Goal: Register for event/course

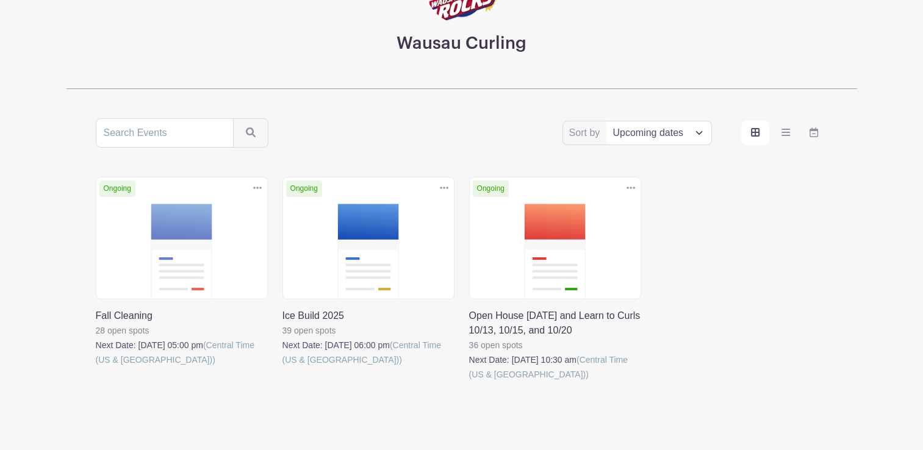
scroll to position [171, 0]
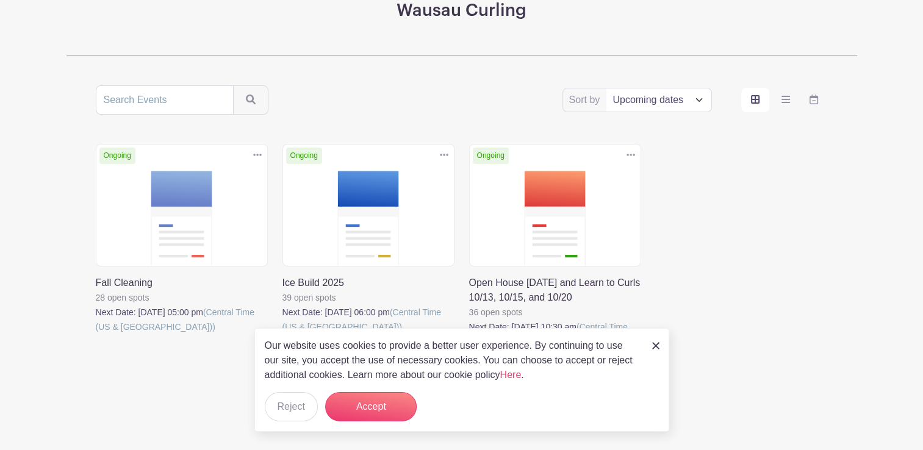
click at [657, 348] on img at bounding box center [655, 345] width 7 height 7
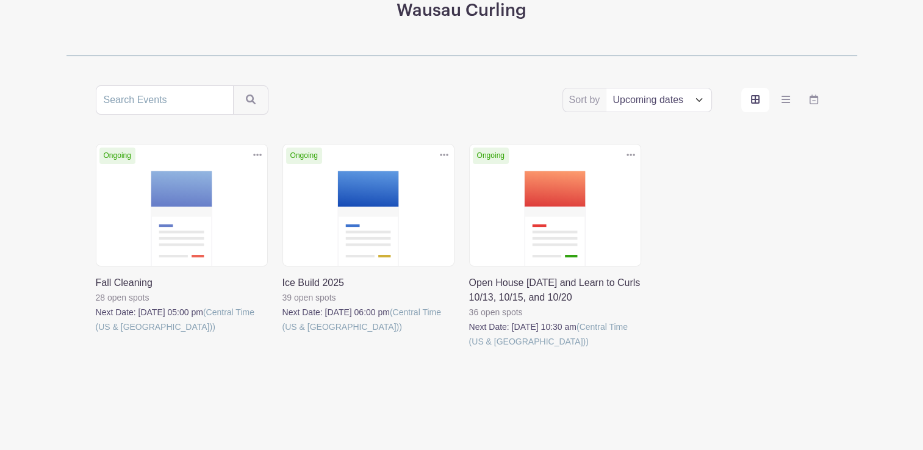
click at [469, 349] on link at bounding box center [469, 349] width 0 height 0
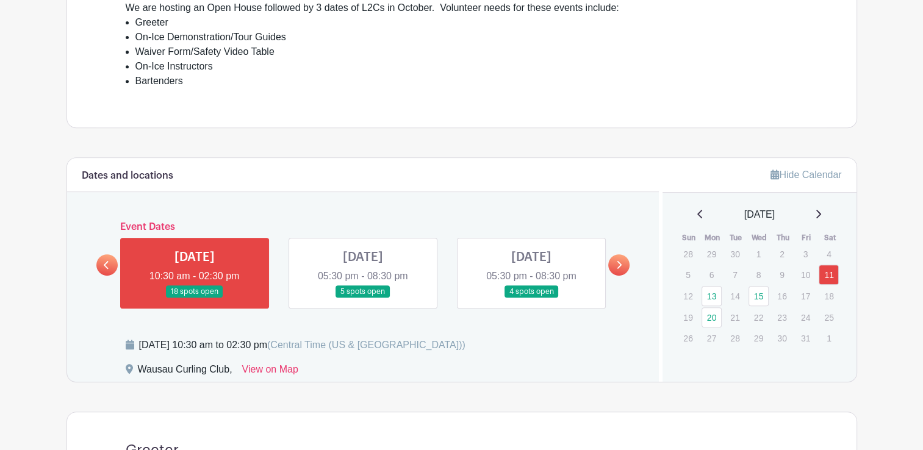
scroll to position [537, 0]
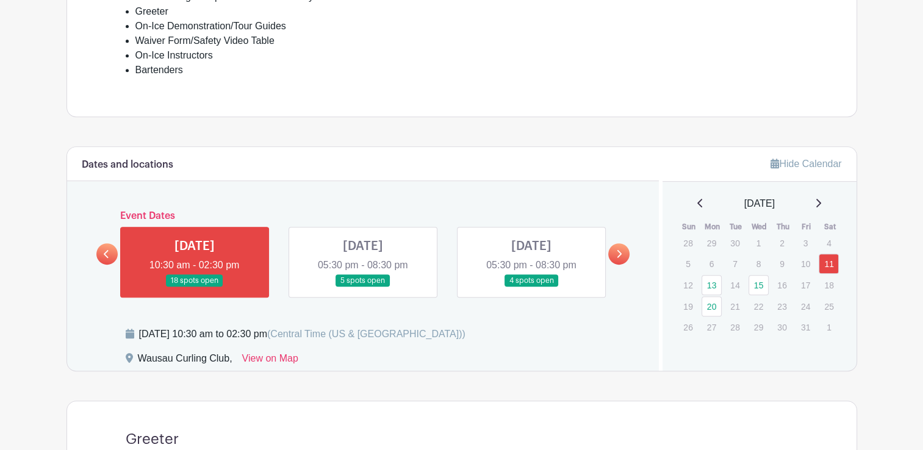
click at [620, 249] on icon at bounding box center [618, 253] width 5 height 9
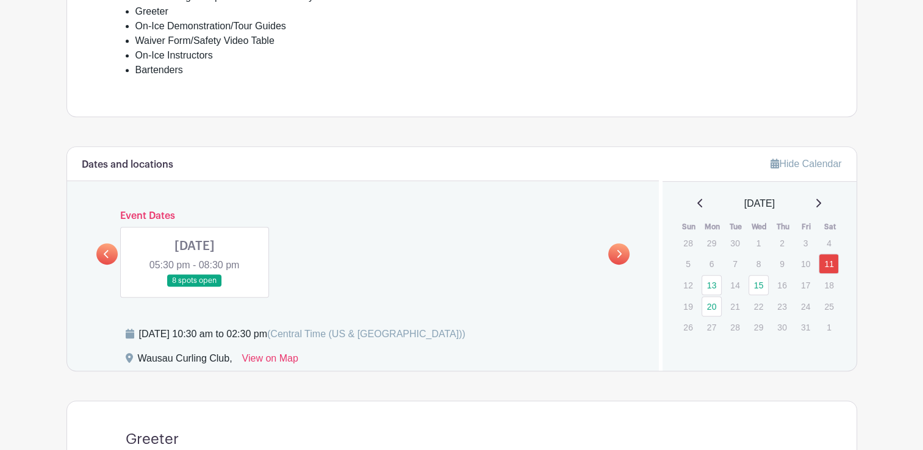
click at [107, 251] on icon at bounding box center [106, 253] width 5 height 9
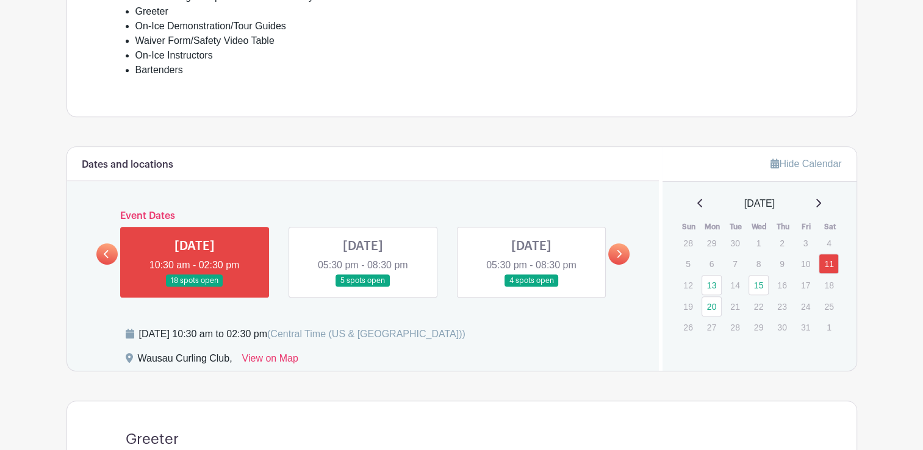
click at [363, 287] on link at bounding box center [363, 287] width 0 height 0
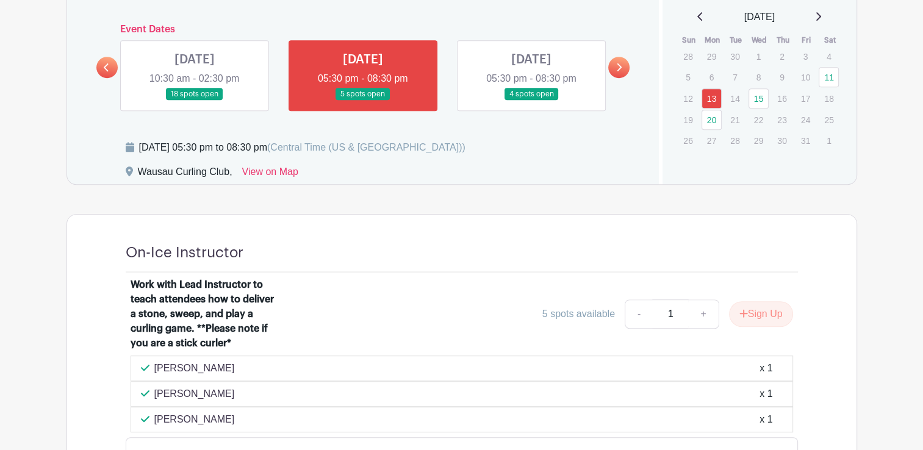
scroll to position [764, 0]
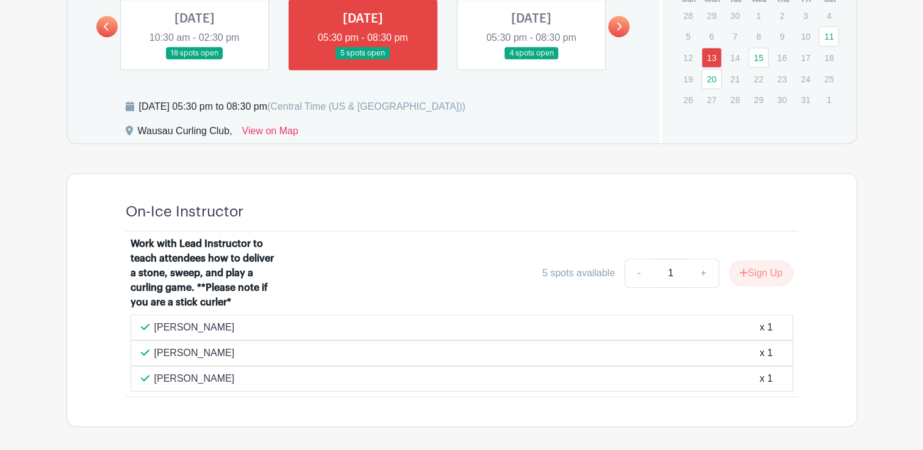
click at [531, 60] on link at bounding box center [531, 60] width 0 height 0
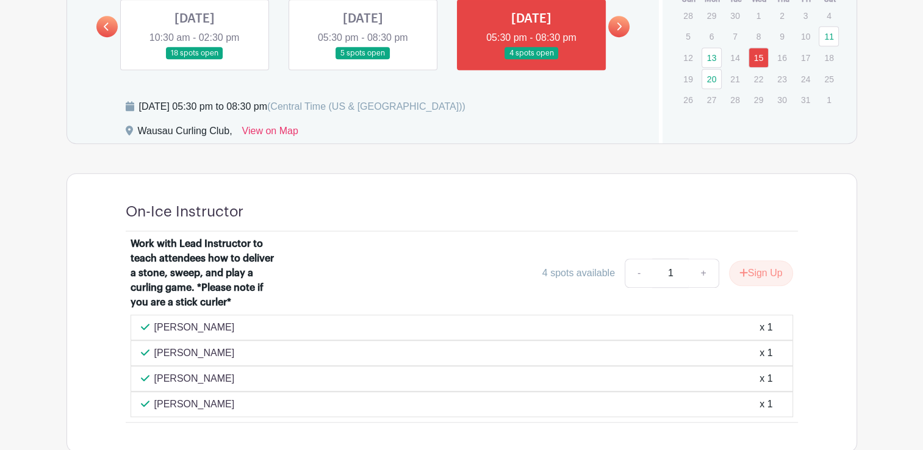
click at [625, 26] on link at bounding box center [618, 26] width 21 height 21
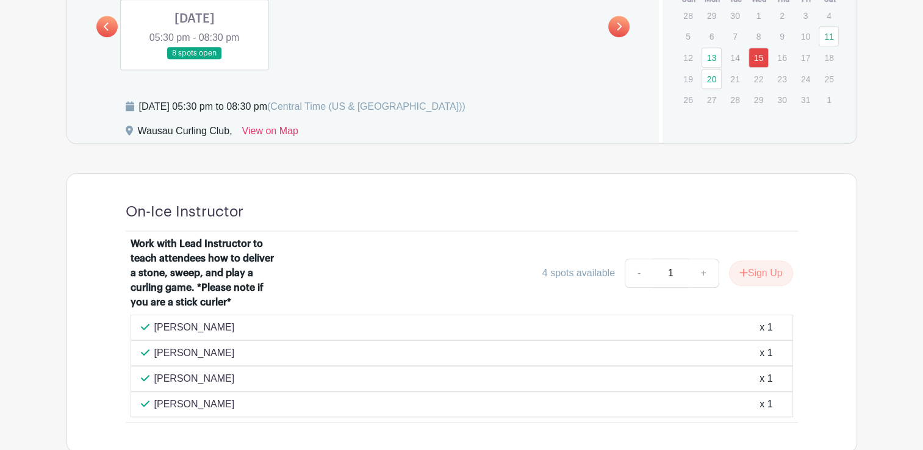
click at [195, 60] on link at bounding box center [195, 60] width 0 height 0
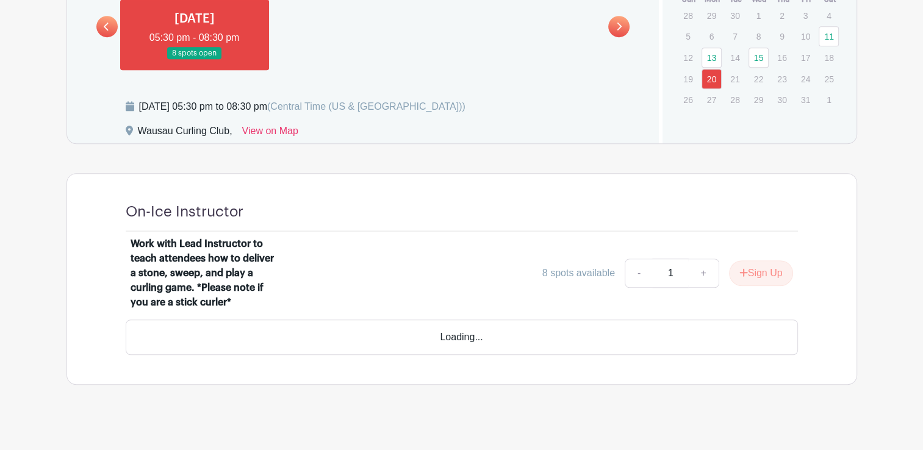
scroll to position [738, 0]
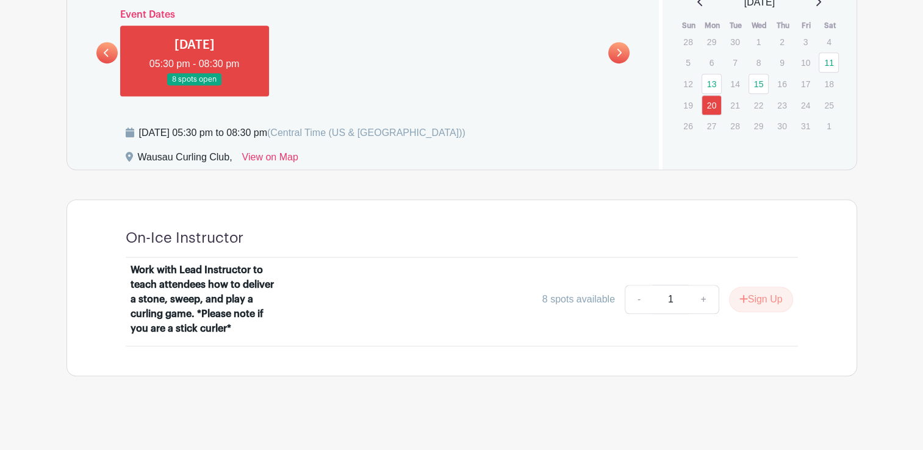
click at [109, 51] on icon at bounding box center [106, 52] width 5 height 9
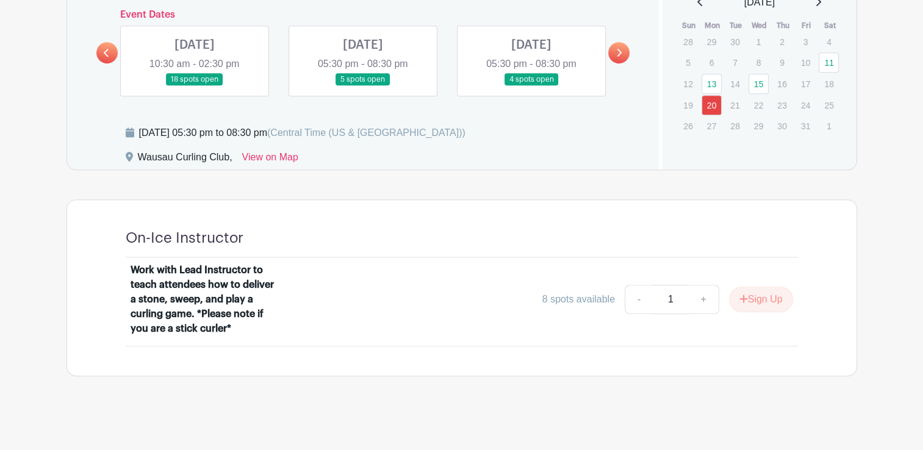
click at [363, 86] on link at bounding box center [363, 86] width 0 height 0
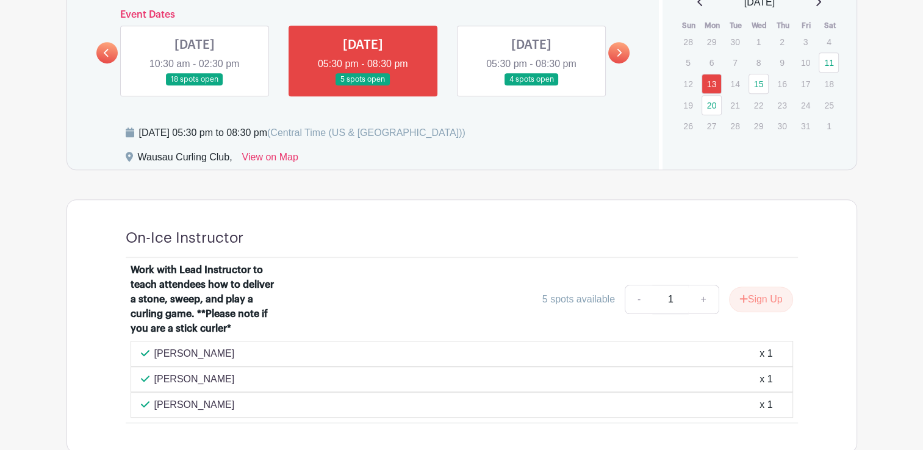
click at [531, 86] on link at bounding box center [531, 86] width 0 height 0
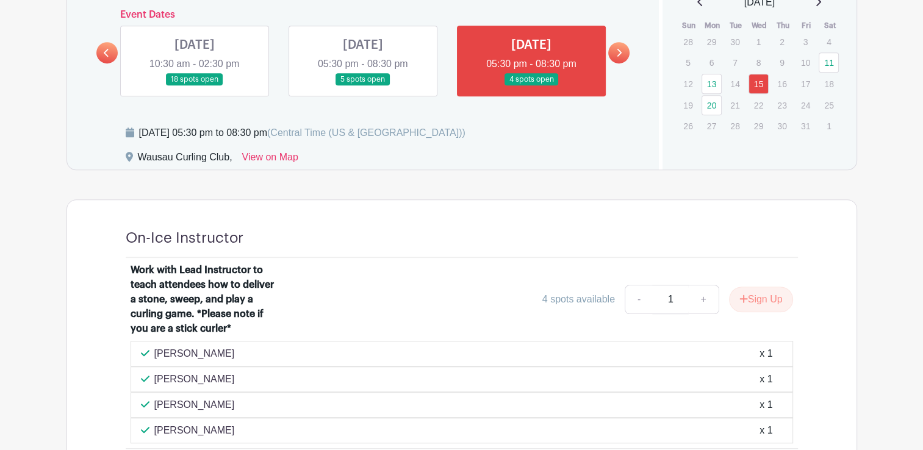
click at [621, 45] on link at bounding box center [618, 52] width 21 height 21
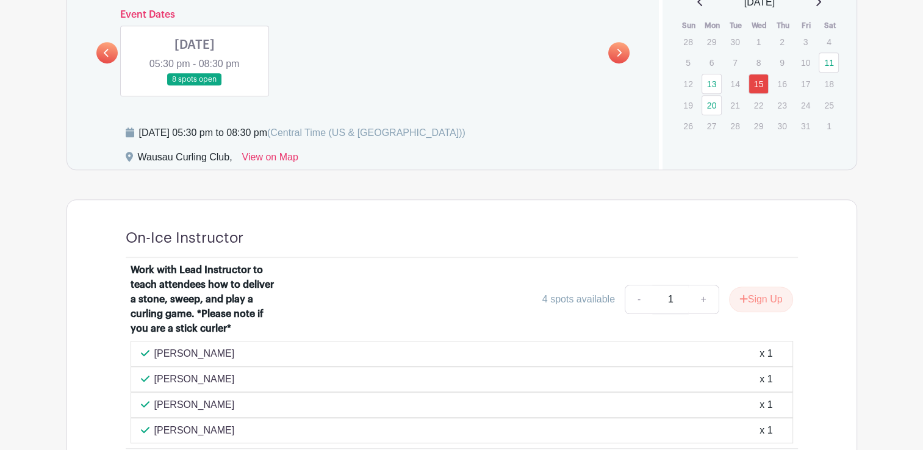
click at [195, 86] on link at bounding box center [195, 86] width 0 height 0
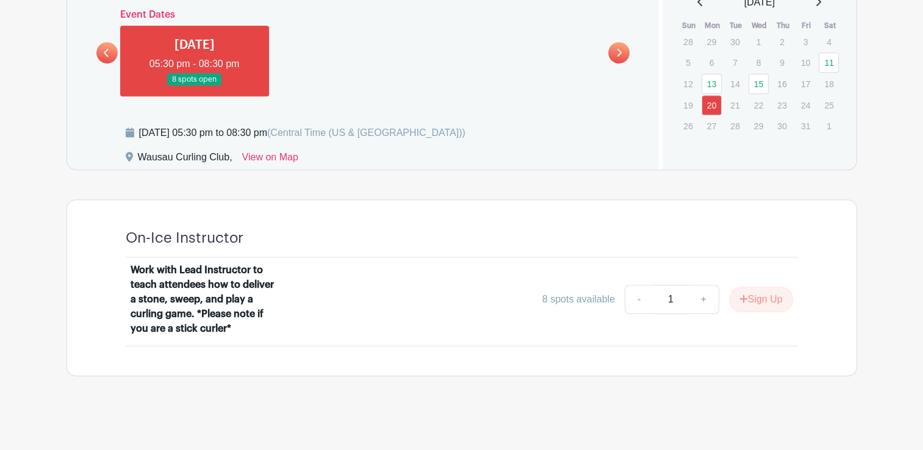
click at [108, 48] on icon at bounding box center [106, 52] width 5 height 9
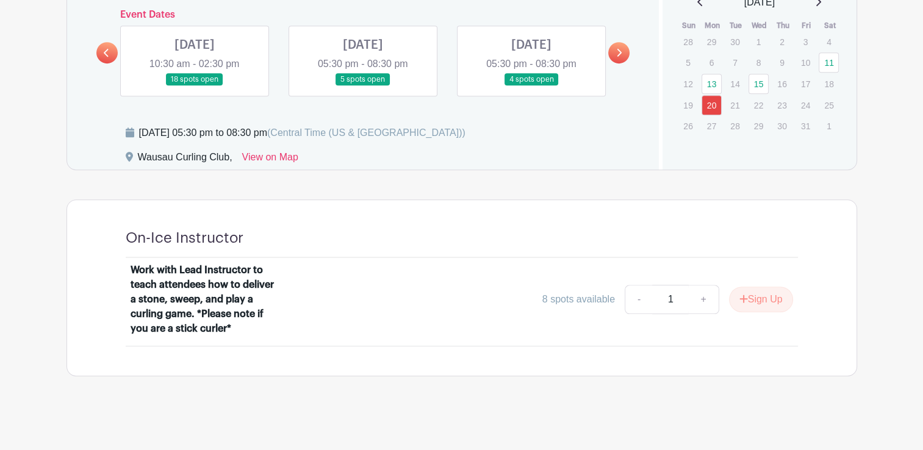
click at [195, 86] on link at bounding box center [195, 86] width 0 height 0
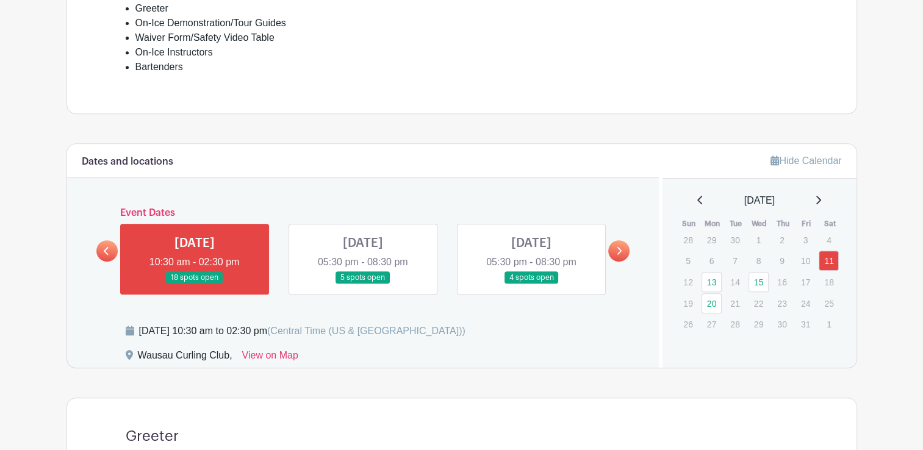
scroll to position [483, 0]
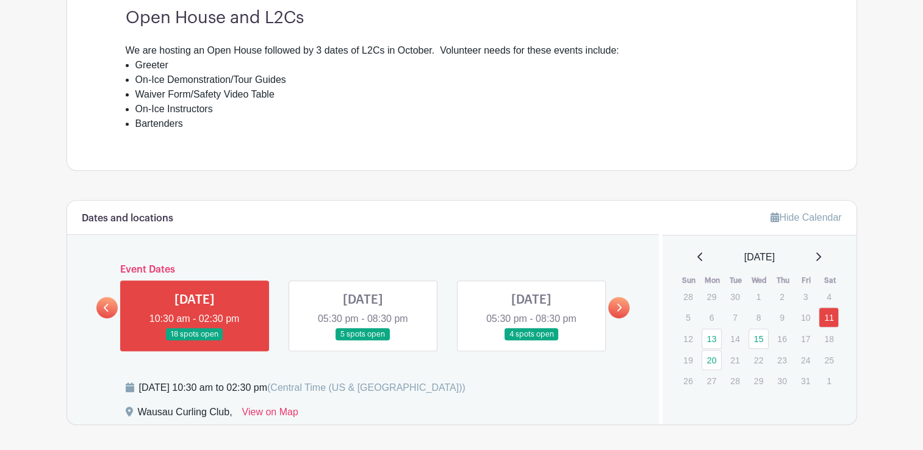
click at [363, 341] on link at bounding box center [363, 341] width 0 height 0
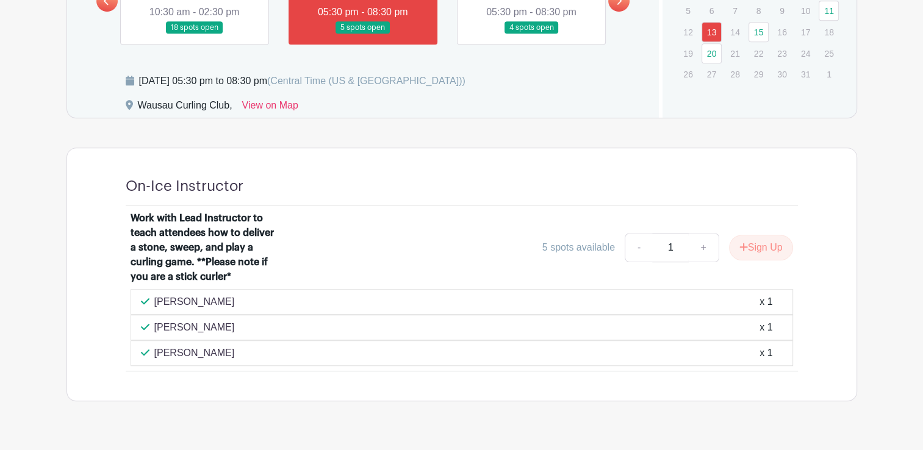
scroll to position [717, 0]
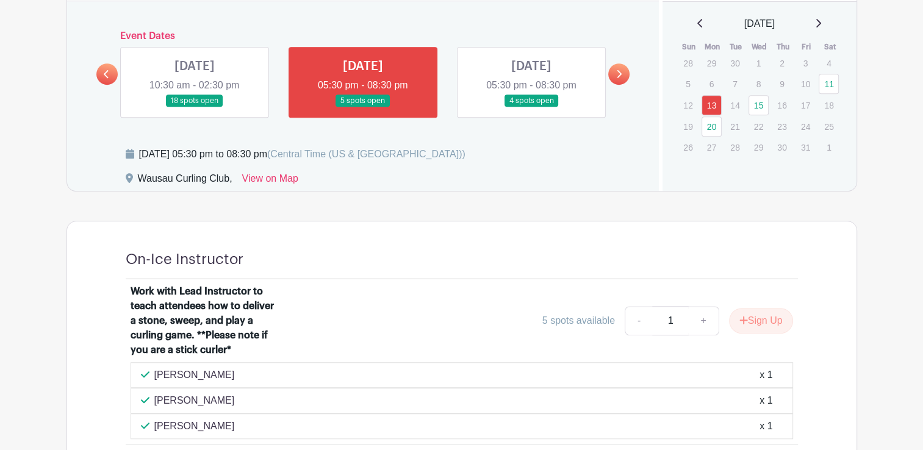
click at [614, 70] on link at bounding box center [618, 73] width 21 height 21
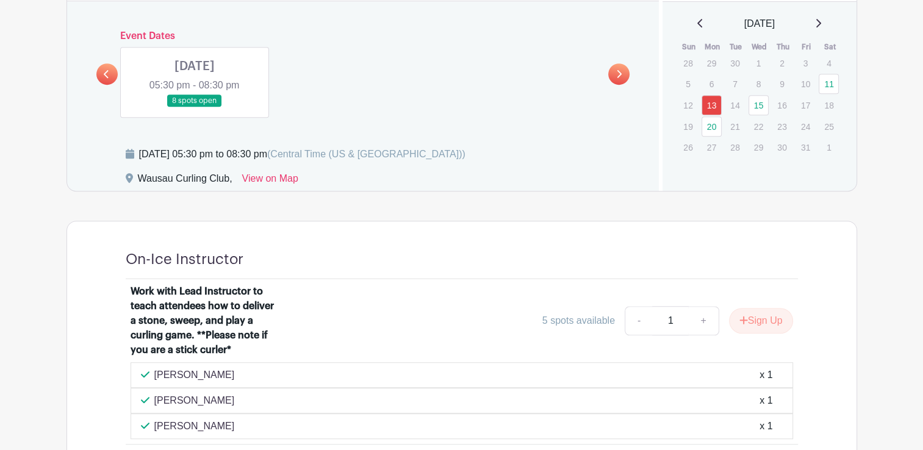
click at [195, 107] on link at bounding box center [195, 107] width 0 height 0
